Goal: Information Seeking & Learning: Find specific fact

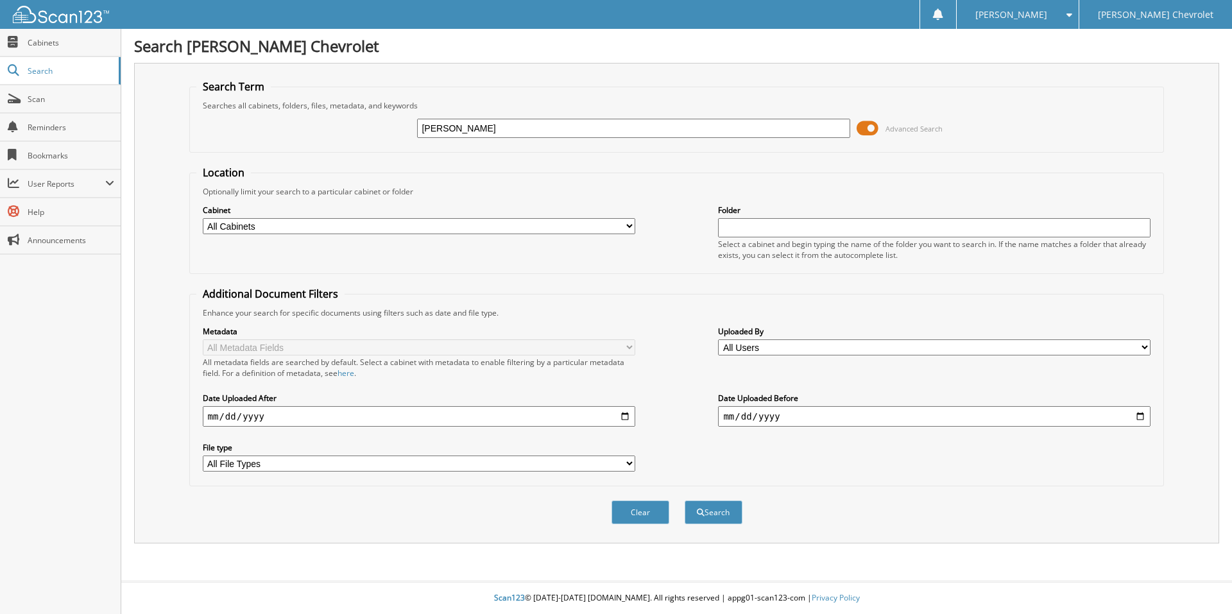
type input "[PERSON_NAME]"
click at [685, 501] on button "Search" at bounding box center [714, 513] width 58 height 24
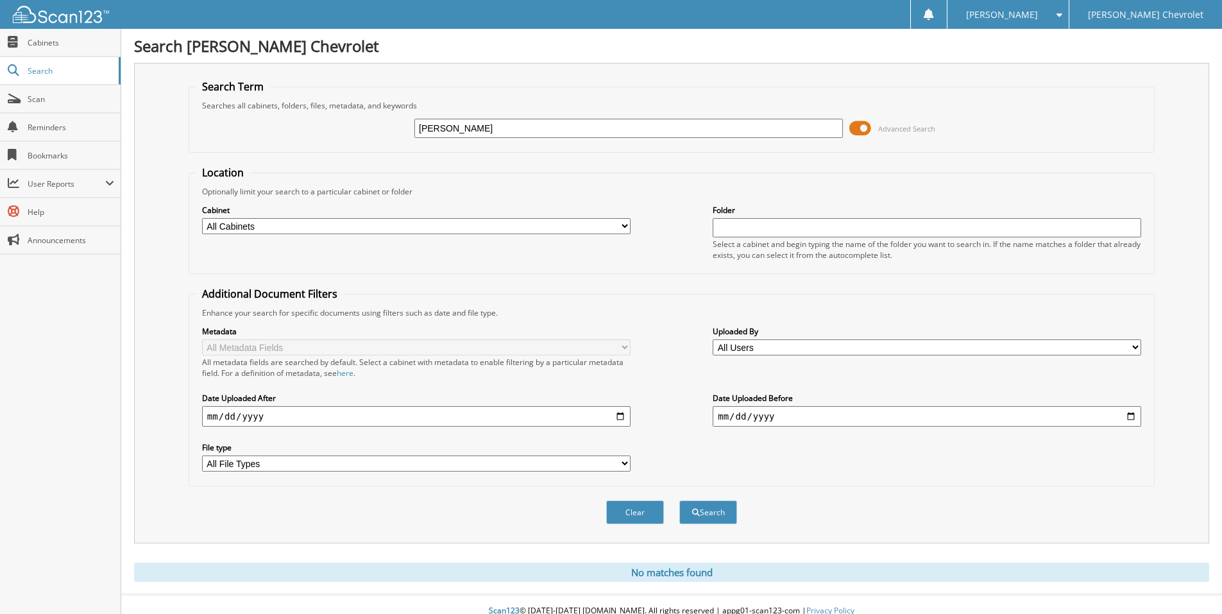
drag, startPoint x: 523, startPoint y: 131, endPoint x: 333, endPoint y: 126, distance: 190.0
click at [333, 124] on div "[PERSON_NAME] Advanced Search" at bounding box center [672, 128] width 952 height 35
type input "[PERSON_NAME]"
click at [680, 501] on button "Search" at bounding box center [709, 513] width 58 height 24
drag, startPoint x: 499, startPoint y: 129, endPoint x: 365, endPoint y: 131, distance: 134.1
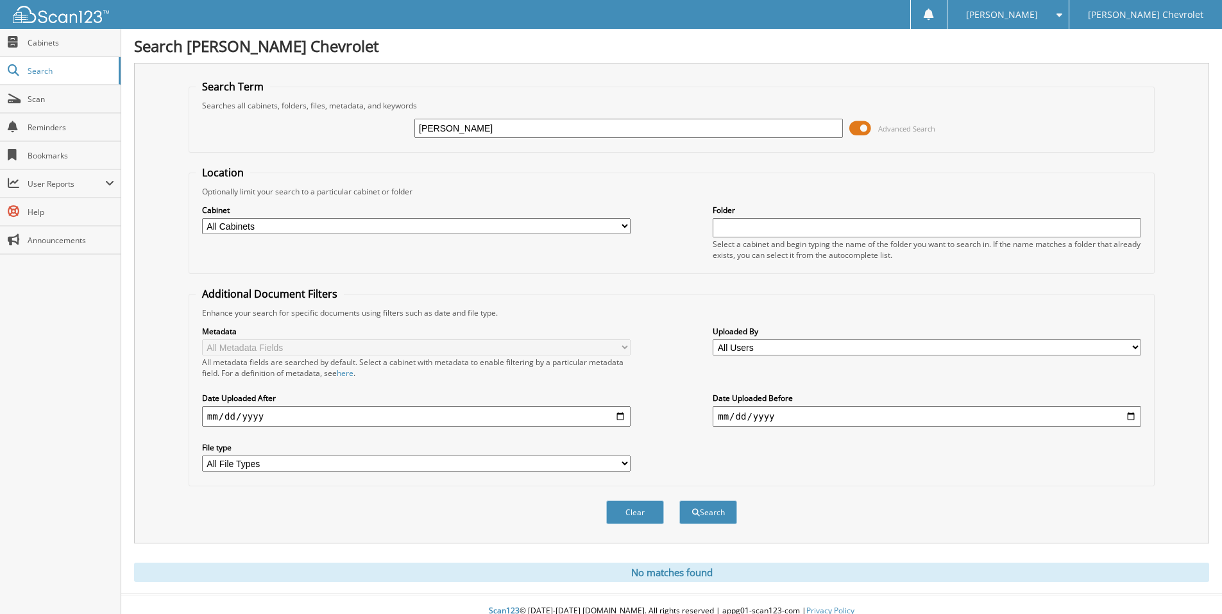
click at [365, 131] on div "MESNER Advanced Search" at bounding box center [672, 128] width 952 height 35
type input "PHILLIP MENSER"
click at [680, 501] on button "Search" at bounding box center [709, 513] width 58 height 24
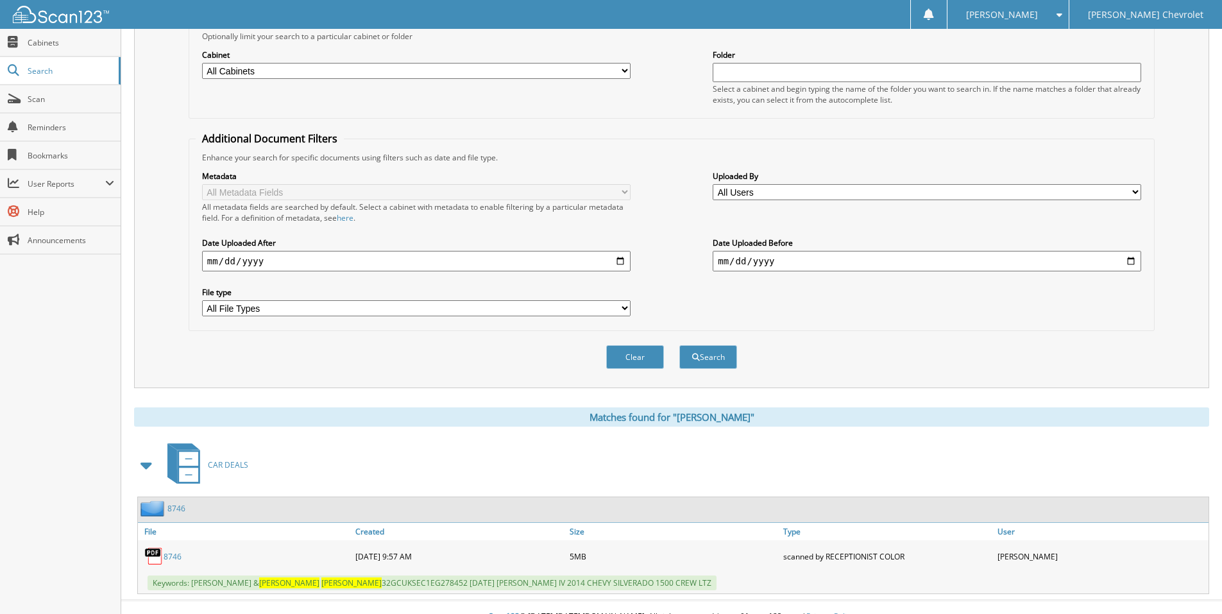
scroll to position [175, 0]
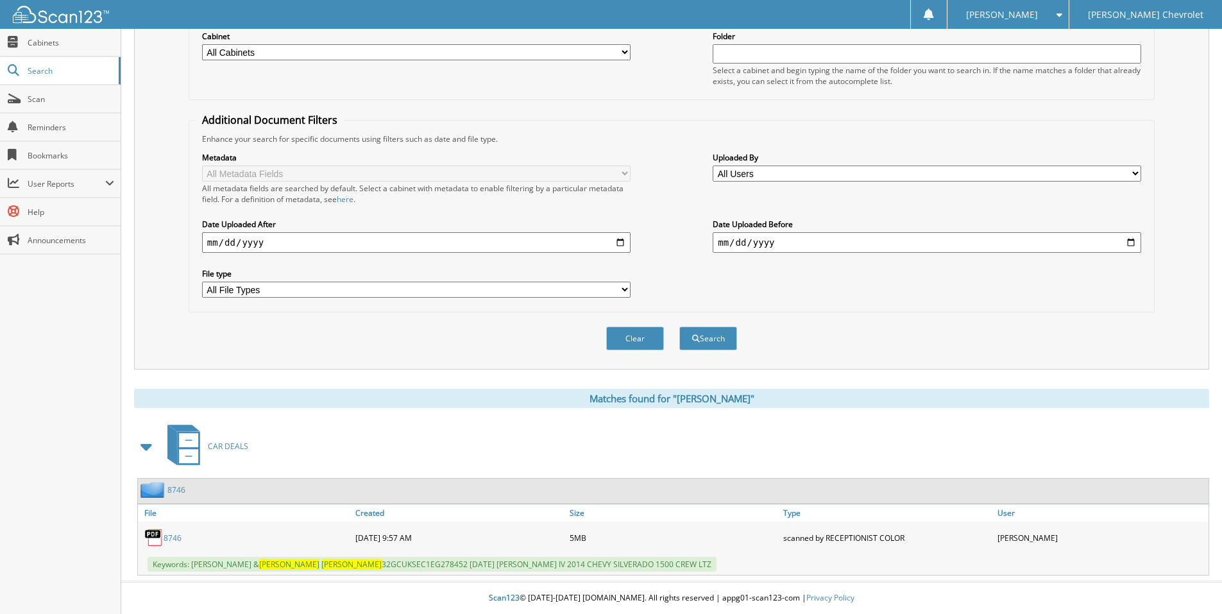
click at [175, 539] on link "8746" at bounding box center [173, 538] width 18 height 11
